Goal: Transaction & Acquisition: Book appointment/travel/reservation

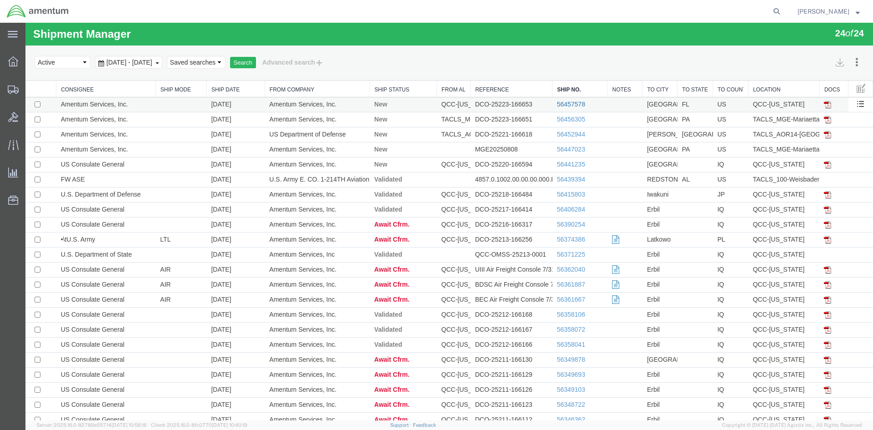
click at [570, 105] on link "56457578" at bounding box center [571, 104] width 28 height 7
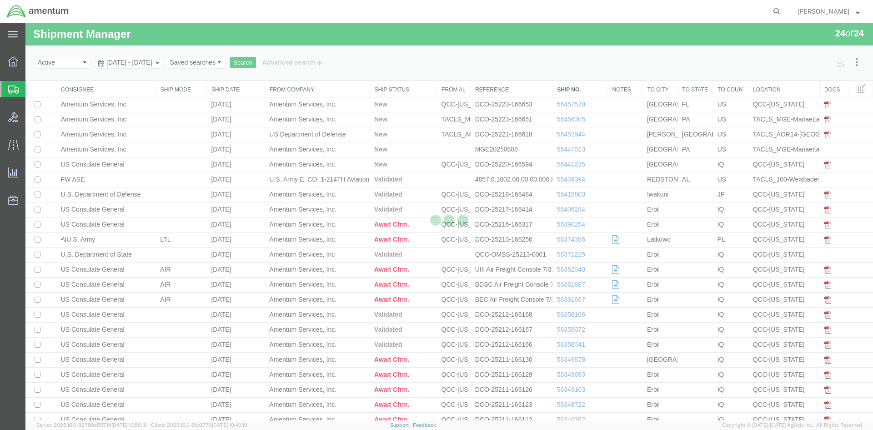
select select "42668"
select select "42694"
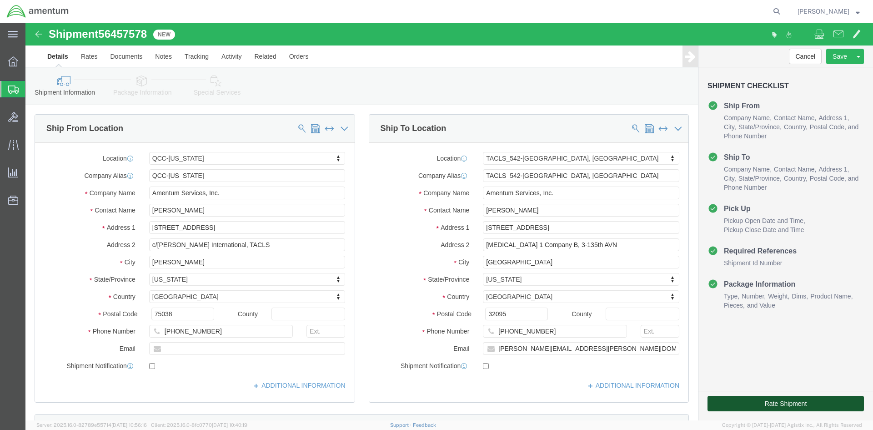
click button "Rate Shipment"
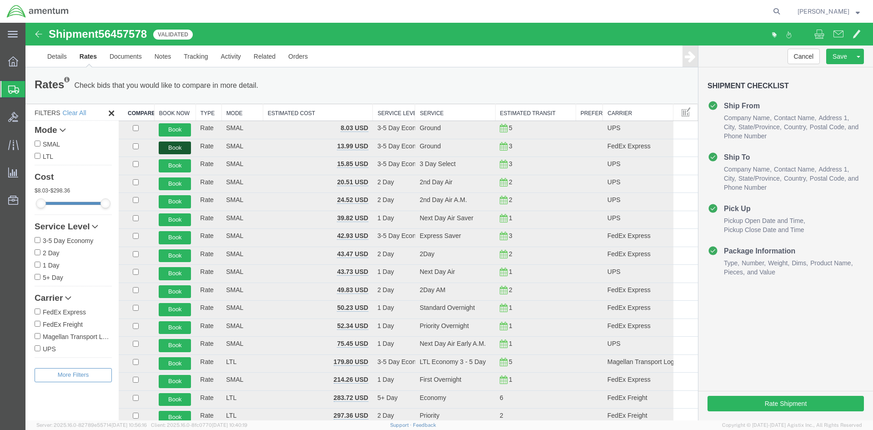
click at [175, 152] on button "Book" at bounding box center [175, 147] width 32 height 13
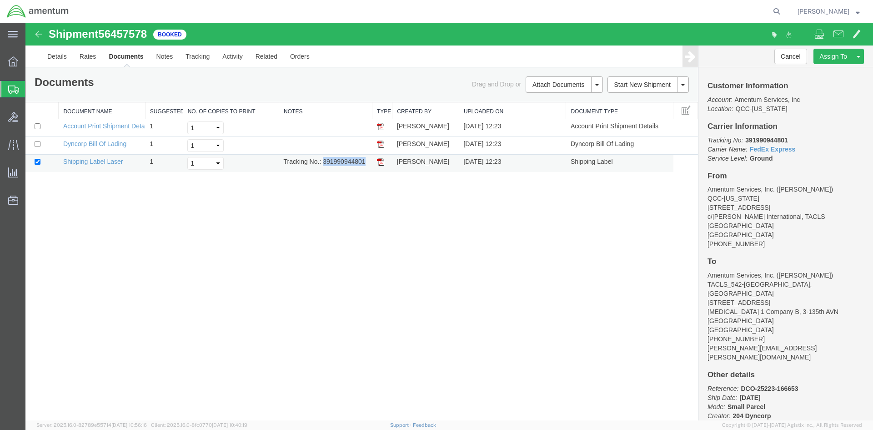
drag, startPoint x: 324, startPoint y: 164, endPoint x: 363, endPoint y: 161, distance: 39.7
click at [365, 161] on td "Tracking No.: 391990944801" at bounding box center [325, 164] width 93 height 18
copy td "391990944801"
drag, startPoint x: 382, startPoint y: 161, endPoint x: 30, endPoint y: 193, distance: 354.0
click at [382, 161] on img at bounding box center [380, 161] width 7 height 7
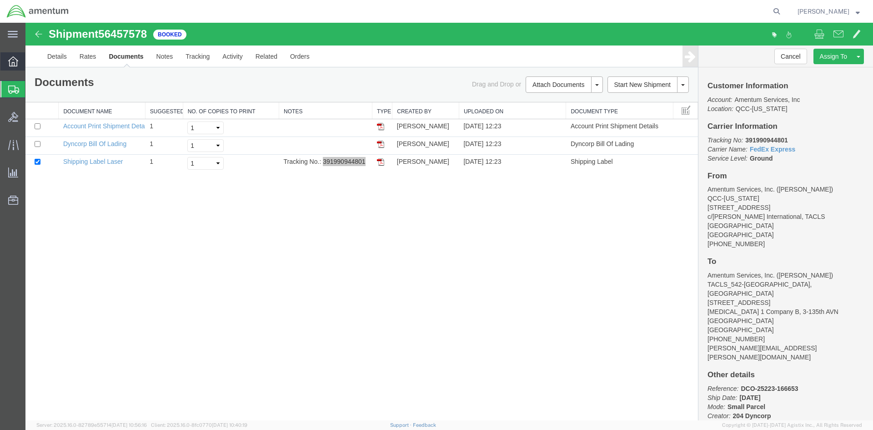
click at [31, 59] on span "Overview" at bounding box center [28, 61] width 6 height 18
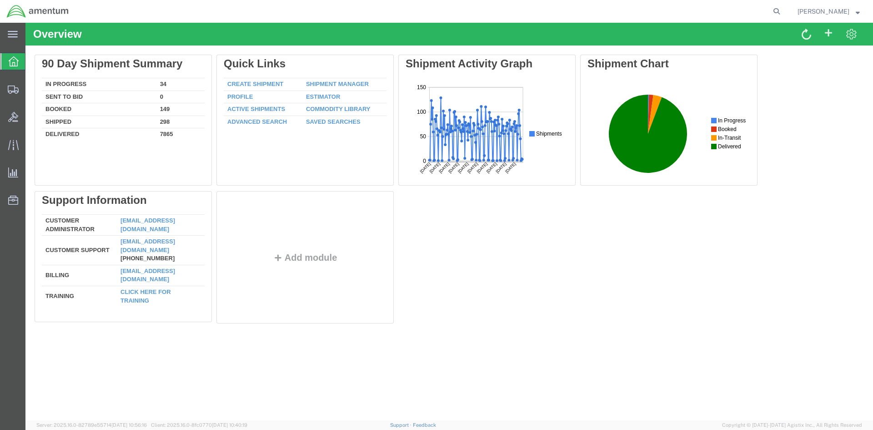
drag, startPoint x: 336, startPoint y: 84, endPoint x: 392, endPoint y: 234, distance: 160.5
click at [336, 84] on link "Shipment Manager" at bounding box center [337, 83] width 63 height 7
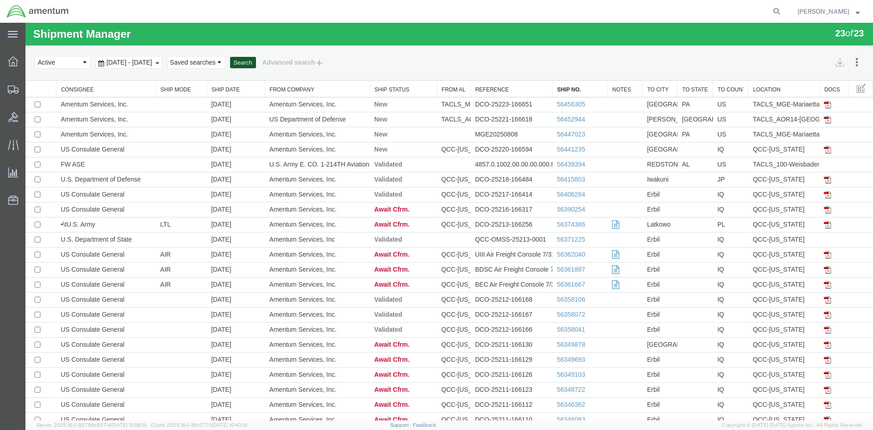
click at [256, 63] on button "Search" at bounding box center [243, 63] width 26 height 12
click at [256, 61] on button "Search" at bounding box center [243, 63] width 26 height 12
click at [256, 62] on button "Search" at bounding box center [243, 63] width 26 height 12
click at [256, 61] on button "Search" at bounding box center [243, 63] width 26 height 12
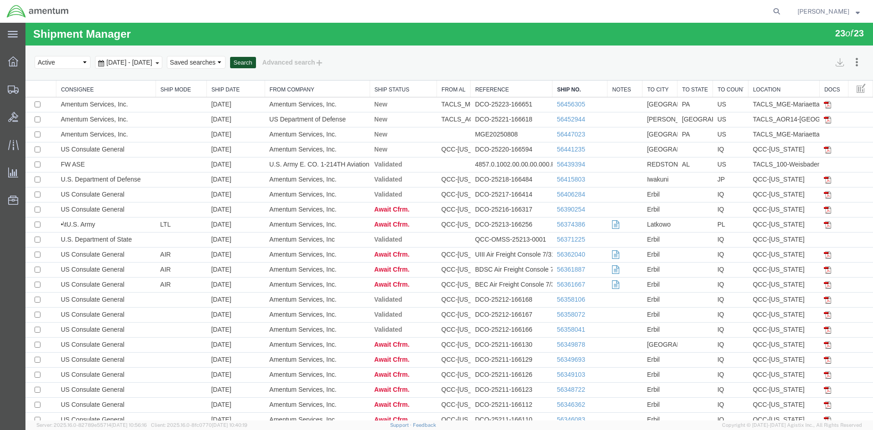
drag, startPoint x: 305, startPoint y: 86, endPoint x: 279, endPoint y: 64, distance: 33.8
click at [256, 64] on button "Search" at bounding box center [243, 63] width 26 height 12
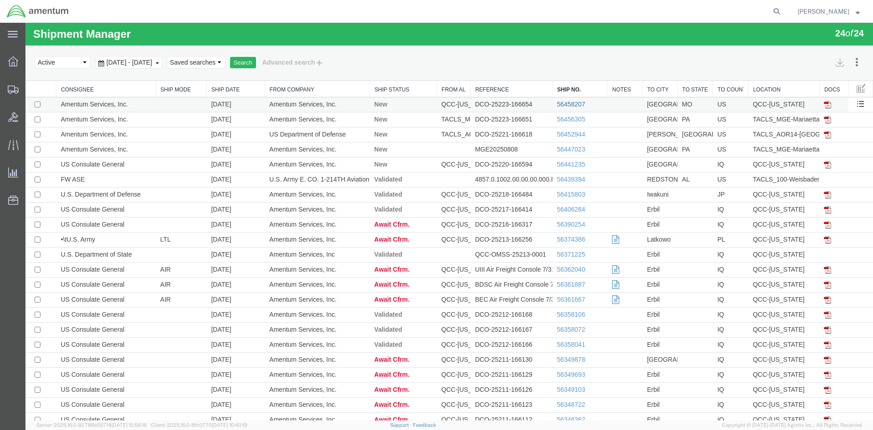
click at [562, 102] on link "56458207" at bounding box center [571, 104] width 28 height 7
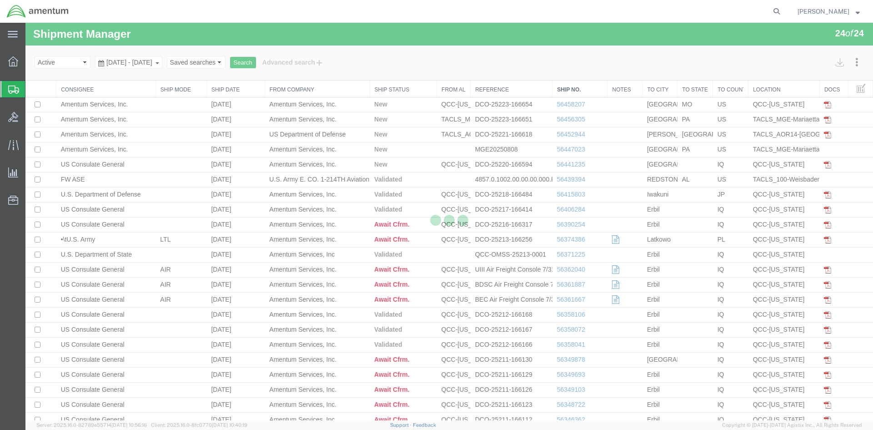
select select "42668"
select select "42707"
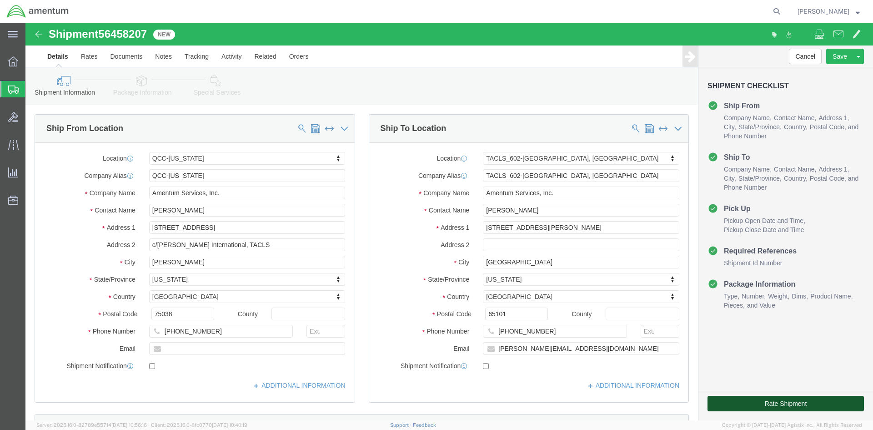
click button "Rate Shipment"
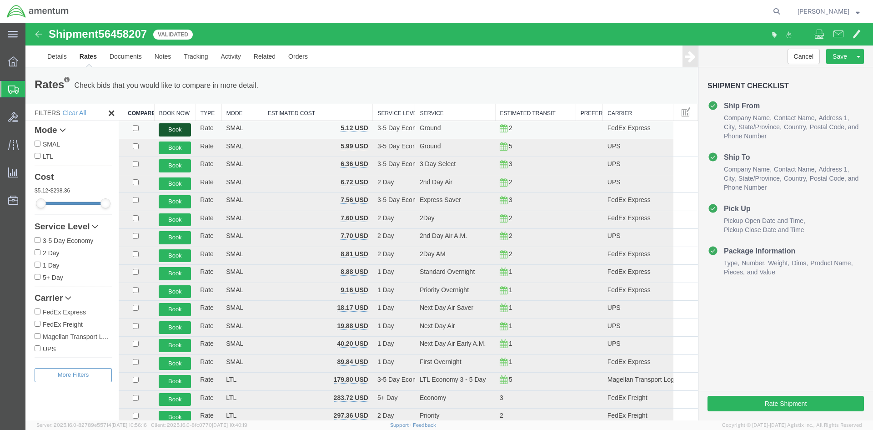
click at [167, 132] on button "Book" at bounding box center [175, 129] width 32 height 13
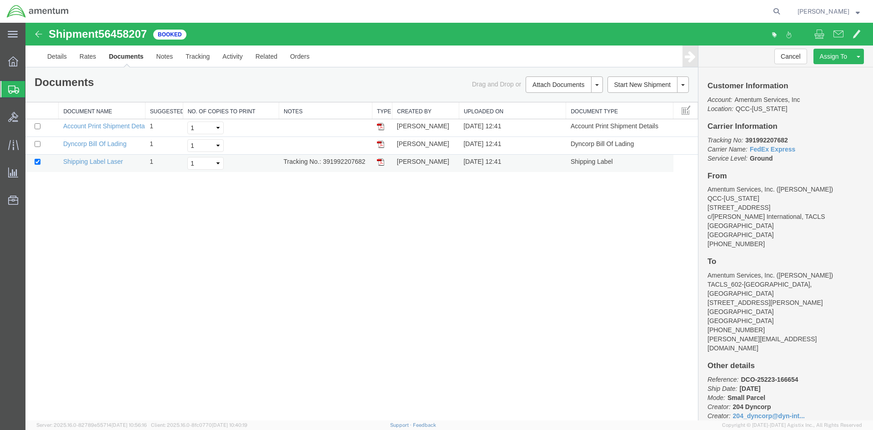
drag, startPoint x: 325, startPoint y: 160, endPoint x: 363, endPoint y: 159, distance: 38.2
click at [367, 159] on td "Tracking No.: 391992207682" at bounding box center [325, 164] width 93 height 18
copy td "391992207682"
drag, startPoint x: 381, startPoint y: 163, endPoint x: 38, endPoint y: 185, distance: 343.6
click at [381, 163] on img at bounding box center [380, 161] width 7 height 7
